Goal: Transaction & Acquisition: Purchase product/service

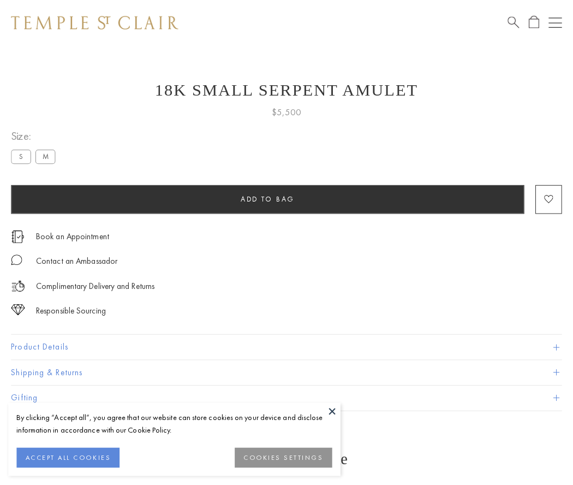
scroll to position [44, 0]
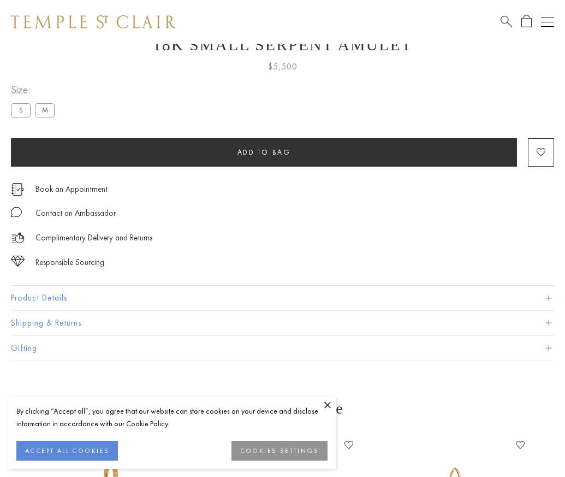
click at [264, 152] on span "Add to bag" at bounding box center [265, 151] width 54 height 9
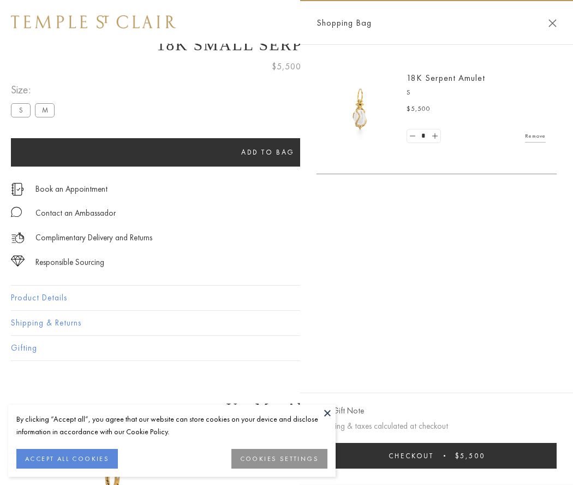
click at [444, 455] on button "Checkout $5,500" at bounding box center [437, 456] width 240 height 26
